Goal: Task Accomplishment & Management: Complete application form

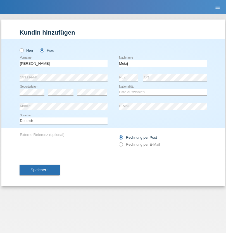
type input "Metaj"
select select "CH"
select select "en"
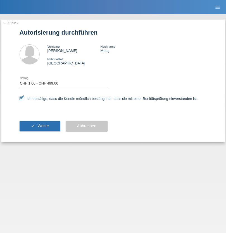
select select "1"
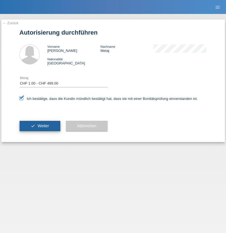
click at [40, 126] on span "Weiter" at bounding box center [42, 126] width 11 height 4
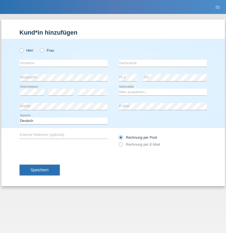
radio input "true"
click at [63, 63] on input "text" at bounding box center [64, 63] width 88 height 7
type input "[PERSON_NAME]"
click at [163, 63] on input "text" at bounding box center [163, 63] width 88 height 7
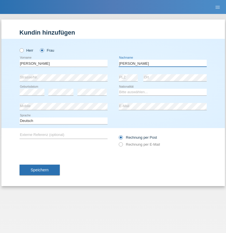
type input "[PERSON_NAME]"
select select "UA"
select select "C"
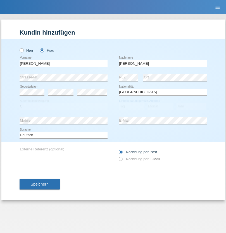
select select "09"
select select "12"
select select "2021"
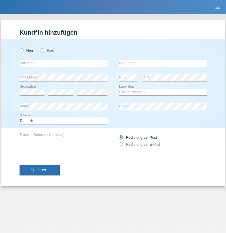
radio input "true"
click at [63, 63] on input "text" at bounding box center [64, 63] width 88 height 7
type input "K"
click at [163, 63] on input "text" at bounding box center [163, 63] width 88 height 7
type input "Keel"
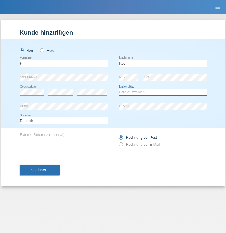
select select "CH"
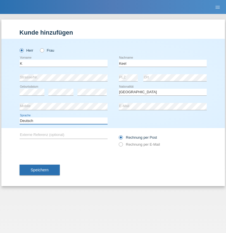
select select "en"
